Goal: Task Accomplishment & Management: Manage account settings

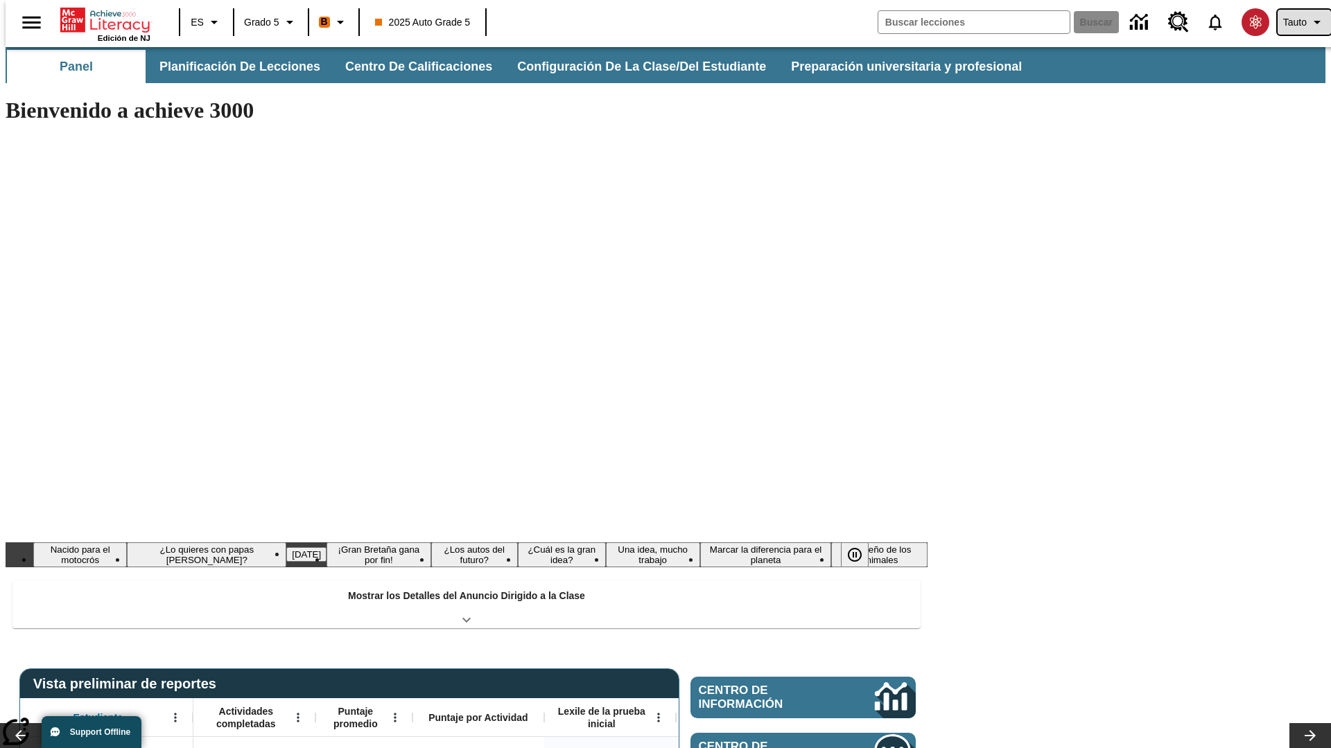
click at [1297, 22] on span "Tauto" at bounding box center [1295, 22] width 24 height 15
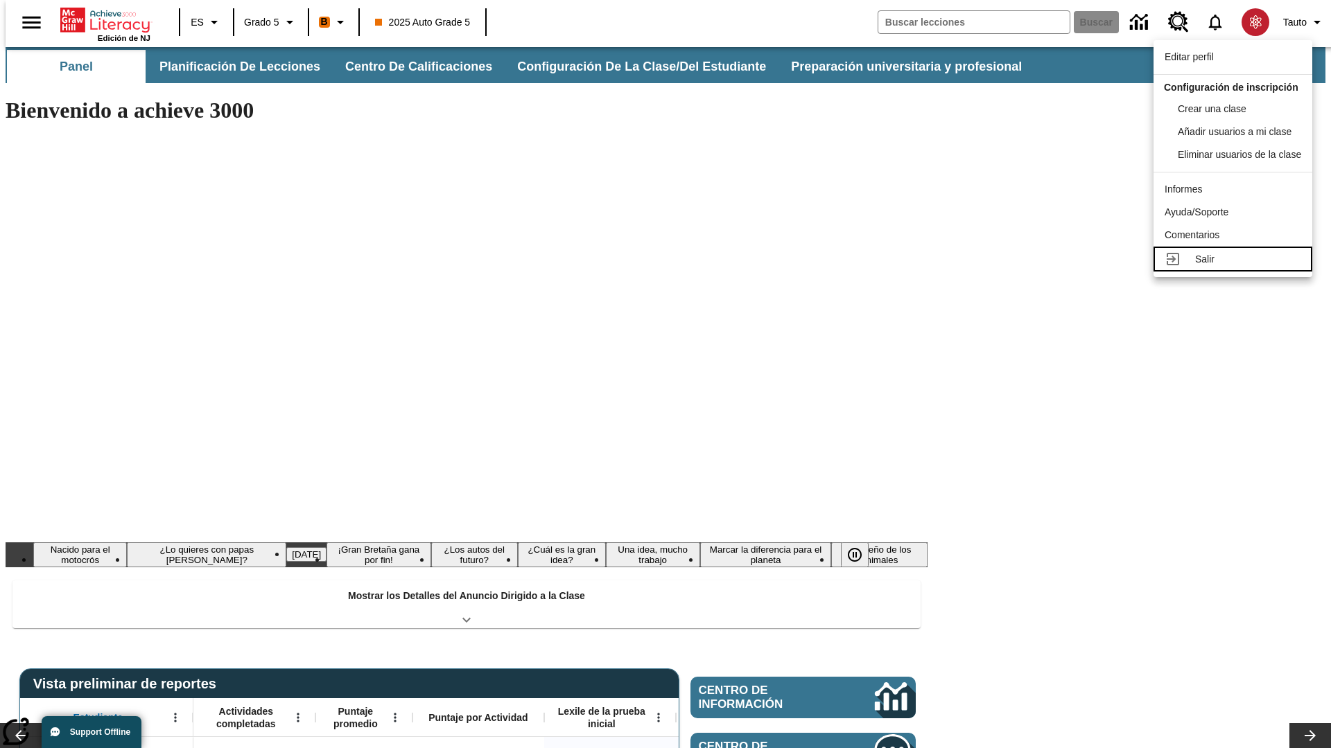
click at [1236, 267] on div "Salir" at bounding box center [1248, 259] width 106 height 15
